Goal: Task Accomplishment & Management: Use online tool/utility

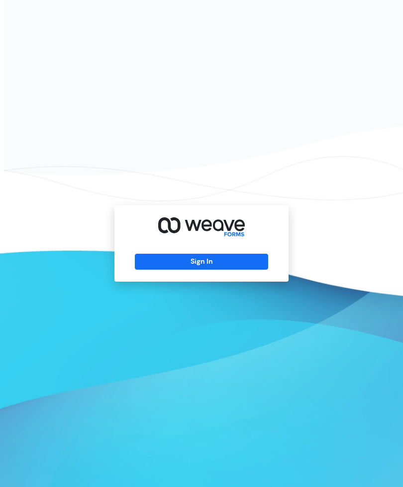
click at [227, 269] on button "Sign In" at bounding box center [201, 262] width 133 height 16
click at [219, 269] on button "Sign In" at bounding box center [201, 262] width 133 height 16
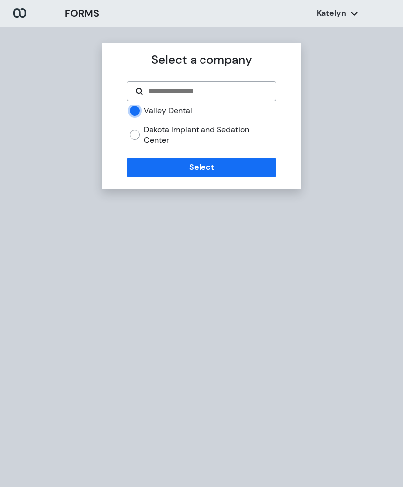
click at [206, 162] on button "Select" at bounding box center [201, 167] width 149 height 20
